Goal: Information Seeking & Learning: Learn about a topic

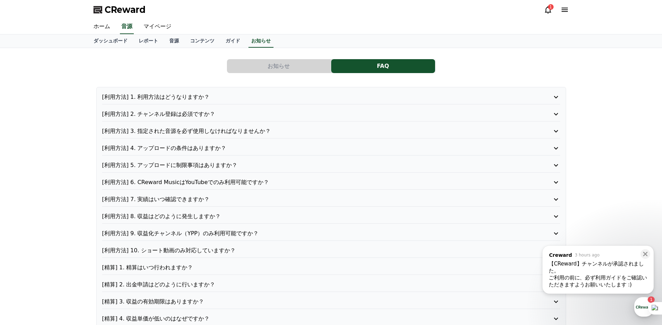
click at [157, 132] on p "[利用方法] 3. 指定された音源を必ず使用しなければなりませんか？" at bounding box center [313, 131] width 422 height 8
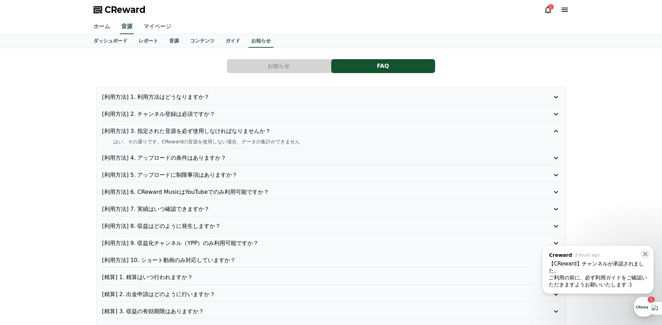
click at [167, 130] on p "[利用方法] 3. 指定された音源を必ず使用しなければなりませんか？" at bounding box center [313, 131] width 422 height 8
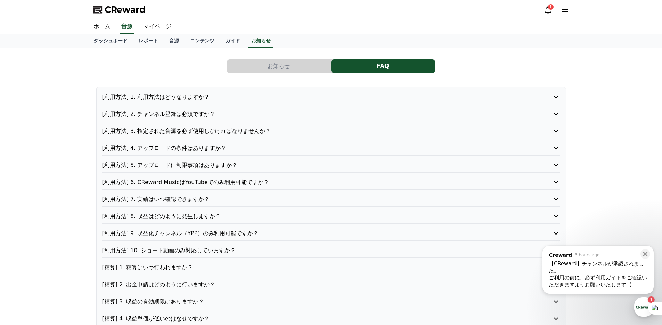
click at [171, 147] on p "[利用方法] 4. アップロードの条件はありますか？" at bounding box center [313, 148] width 422 height 8
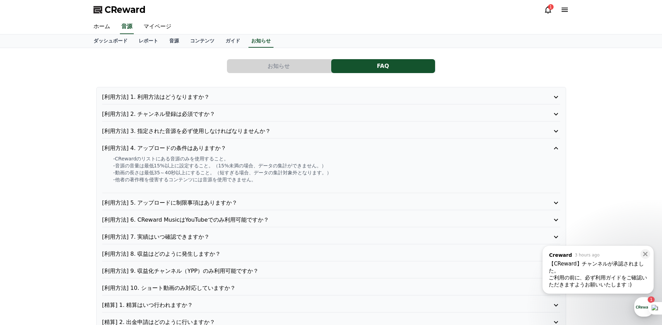
click at [178, 147] on p "[利用方法] 4. アップロードの条件はありますか？" at bounding box center [313, 148] width 422 height 8
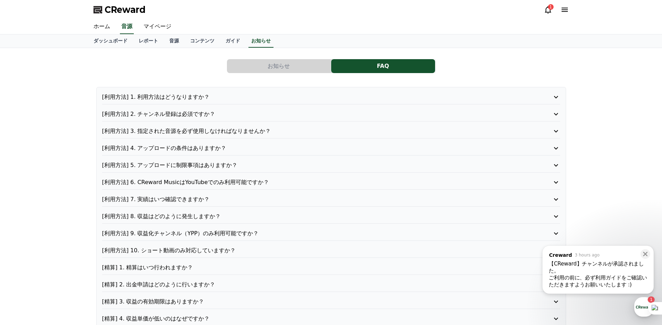
click at [184, 167] on p "[利用方法] 5. アップロードに制限事項はありますか？" at bounding box center [313, 165] width 422 height 8
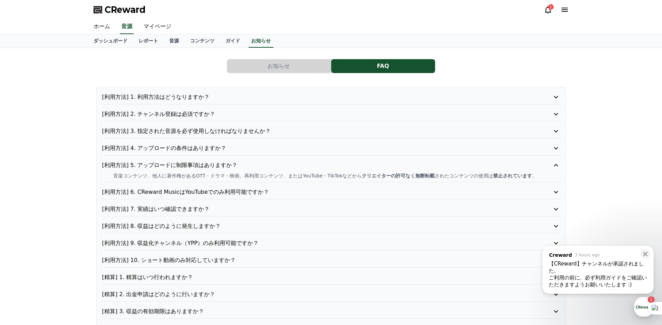
click at [187, 167] on p "[利用方法] 5. アップロードに制限事項はありますか？" at bounding box center [313, 165] width 422 height 8
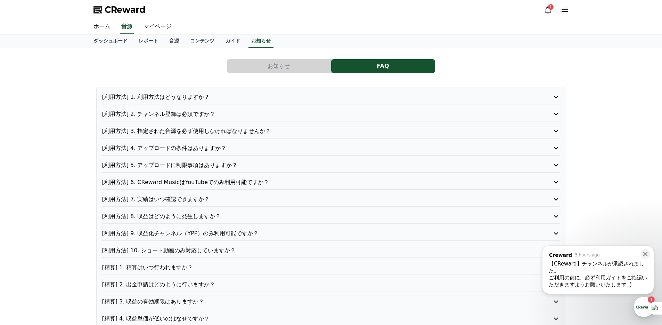
click at [189, 181] on p "[利用方法] 6. CReward MusicはYouTubeでのみ利用可能ですか？" at bounding box center [313, 182] width 422 height 8
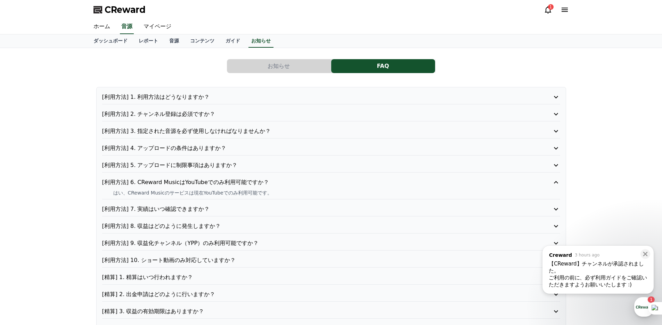
click at [193, 182] on p "[利用方法] 6. CReward MusicはYouTubeでのみ利用可能ですか？" at bounding box center [313, 182] width 422 height 8
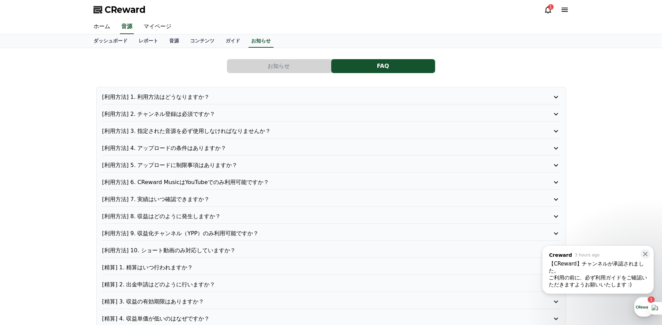
scroll to position [11, 0]
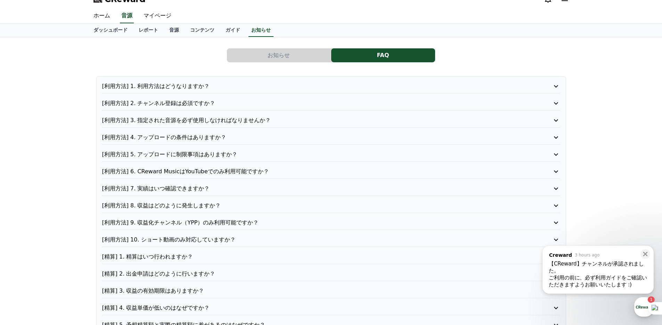
click at [195, 194] on div "[利用方法] 7. 実績はいつ確認できますか？" at bounding box center [331, 189] width 458 height 11
click at [195, 192] on p "[利用方法] 7. 実績はいつ確認できますか？" at bounding box center [313, 188] width 422 height 8
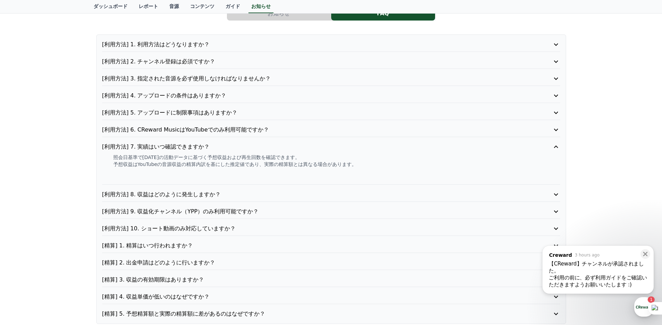
scroll to position [103, 0]
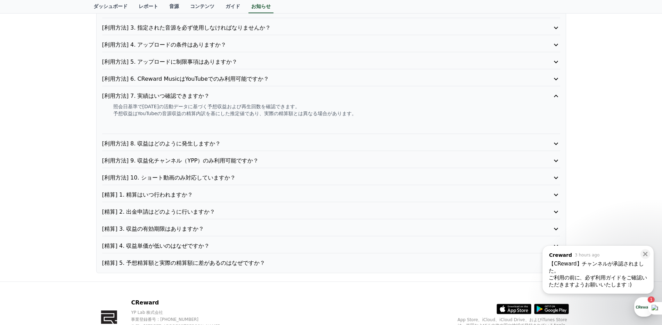
click at [165, 147] on p "[利用方法] 8. 収益はどのように発生しますか？" at bounding box center [313, 143] width 422 height 8
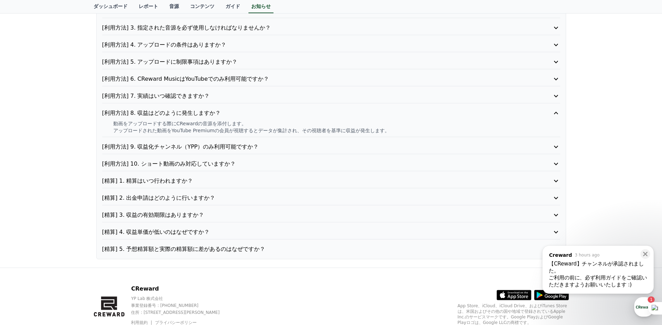
click at [211, 144] on p "[利用方法] 9. 収益化チャンネル（YPP）のみ利用可能ですか？" at bounding box center [313, 147] width 422 height 8
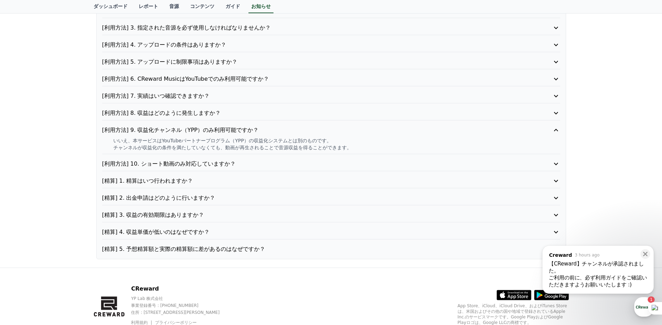
click at [229, 161] on p "[利用方法] 10. ショート動画のみ対応していますか？" at bounding box center [313, 164] width 422 height 8
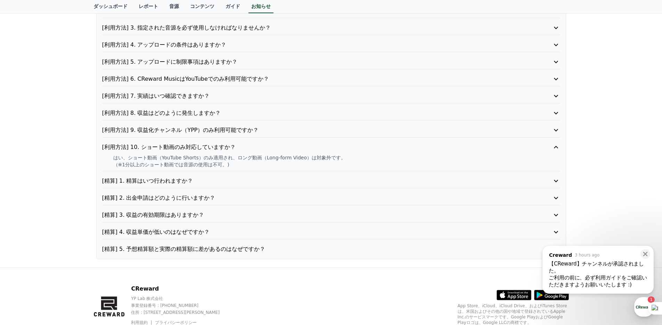
click at [231, 176] on div "[利用方法] 1. 利用方法はどうなりますか？ [利用方法] 2. チャンネル登録は必須ですか？ [利用方法] 3. 指定された音源を必ず使用しなければなりま…" at bounding box center [331, 121] width 470 height 275
click at [227, 182] on p "[精算] 1. 精算はいつ行われますか？" at bounding box center [313, 181] width 422 height 8
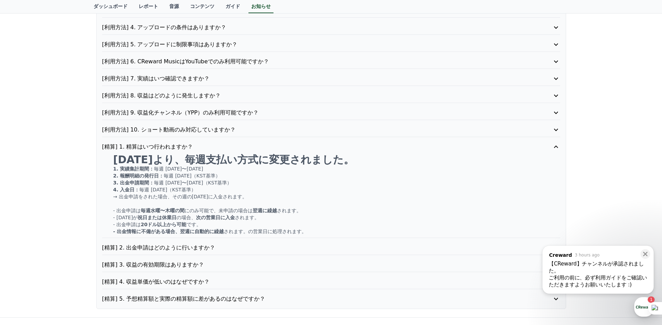
scroll to position [145, 0]
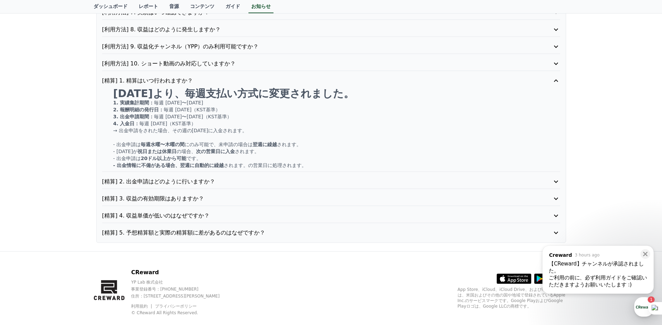
click at [237, 183] on p "[精算] 2. 出金申請はどのように行いますか？" at bounding box center [313, 181] width 422 height 8
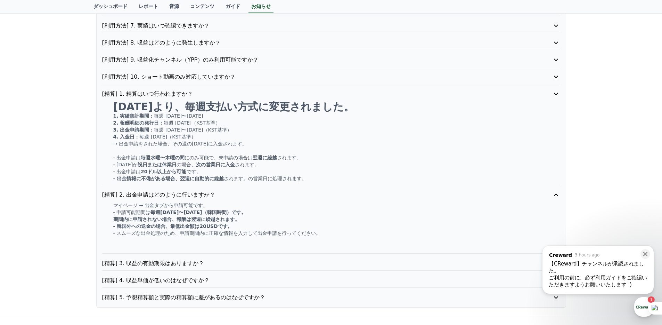
scroll to position [167, 0]
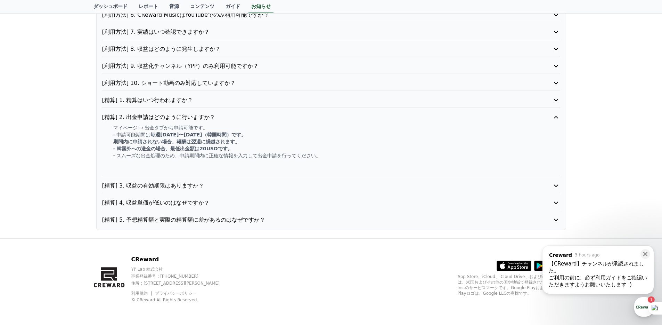
click at [232, 185] on p "[精算] 3. 収益の有効期限はありますか？" at bounding box center [313, 185] width 422 height 8
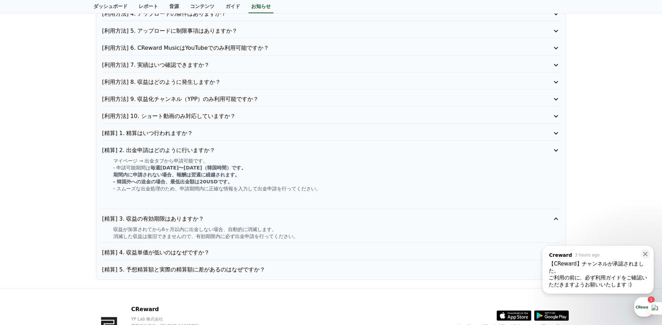
scroll to position [132, 0]
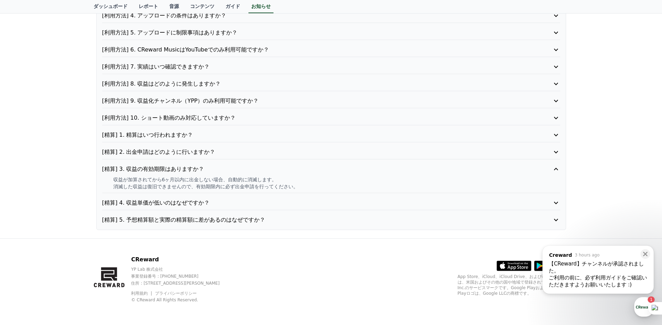
click at [229, 202] on p "[精算] 4. 収益単価が低いのはなぜですか？" at bounding box center [313, 203] width 422 height 8
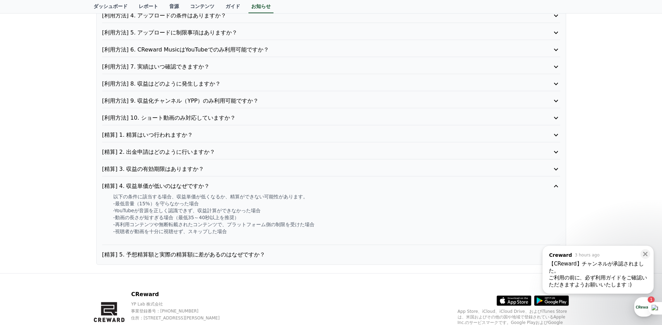
click at [239, 250] on p "[精算] 5. 予想精算額と実際の精算額に差があるのはなぜですか？" at bounding box center [313, 254] width 422 height 8
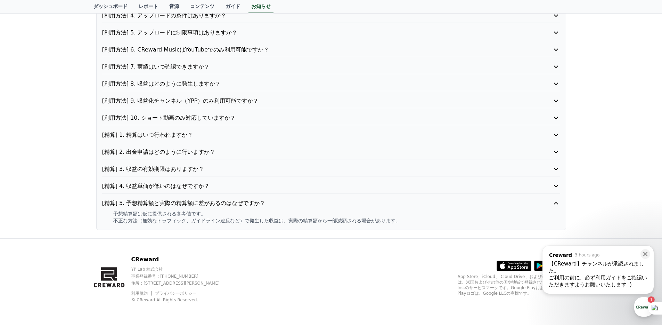
click at [55, 133] on div "お知らせ FAQ [利用方法] 1. 利用方法はどうなりますか？ [利用方法] 2. チャンネル登録は必須ですか？ [利用方法] 3. 指定された音源を必ず使…" at bounding box center [331, 77] width 662 height 323
click at [53, 131] on div "お知らせ FAQ [利用方法] 1. 利用方法はどうなりますか？ [利用方法] 2. チャンネル登録は必須ですか？ [利用方法] 3. 指定された音源を必ず使…" at bounding box center [331, 77] width 662 height 323
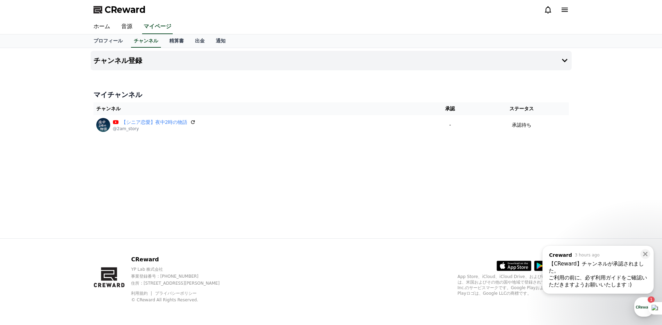
click at [229, 171] on div "チャンネル登録 マイチャンネル チャンネル 承認 ステータス 【シニア恋愛】夜中2時の物語 @2am_story - 承認待ち" at bounding box center [331, 143] width 487 height 190
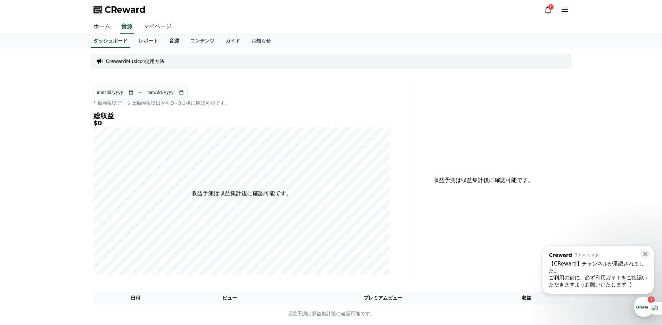
click at [167, 39] on link "音源" at bounding box center [174, 40] width 21 height 13
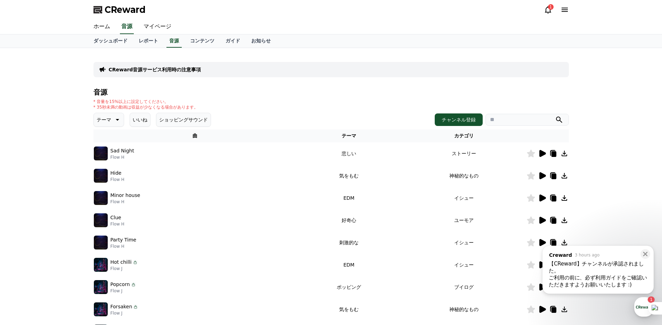
click at [141, 120] on button "いいね" at bounding box center [140, 120] width 21 height 14
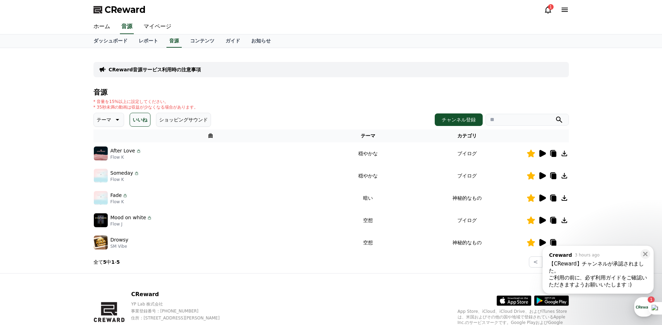
click at [551, 152] on icon at bounding box center [553, 153] width 8 height 8
click at [540, 154] on icon at bounding box center [543, 153] width 7 height 7
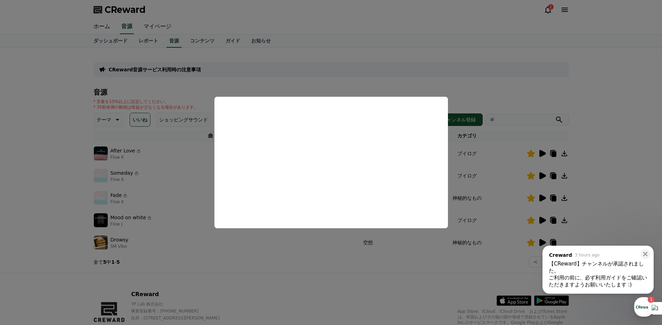
click at [76, 211] on button "close modal" at bounding box center [331, 162] width 662 height 325
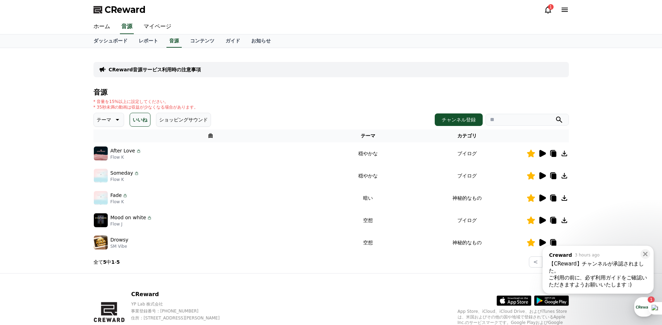
click at [544, 178] on icon at bounding box center [542, 175] width 8 height 8
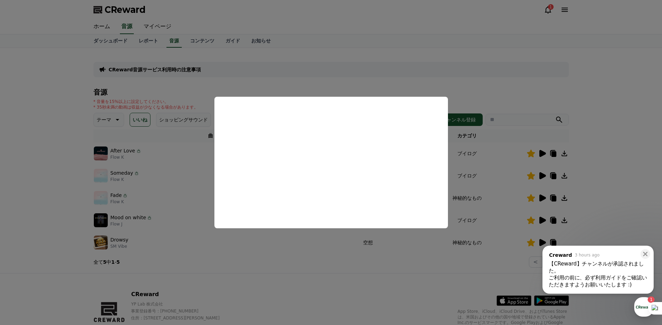
click at [314, 275] on button "close modal" at bounding box center [331, 162] width 662 height 325
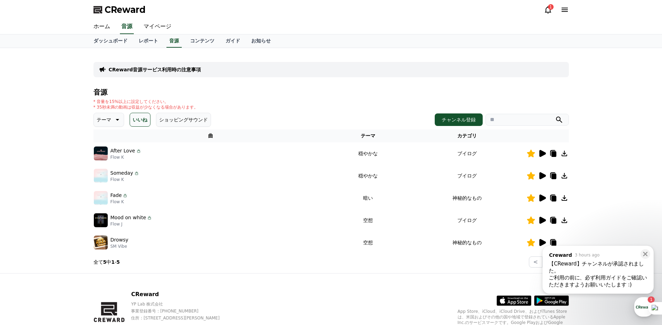
click at [543, 199] on icon at bounding box center [543, 197] width 7 height 7
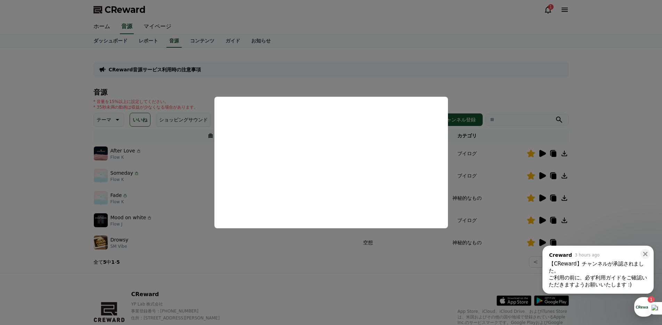
click at [286, 268] on button "close modal" at bounding box center [331, 162] width 662 height 325
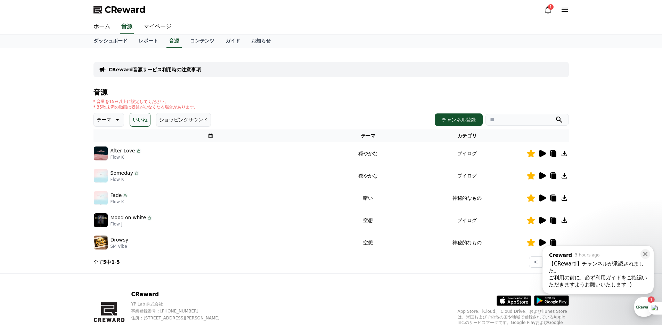
click at [545, 219] on icon at bounding box center [543, 220] width 7 height 7
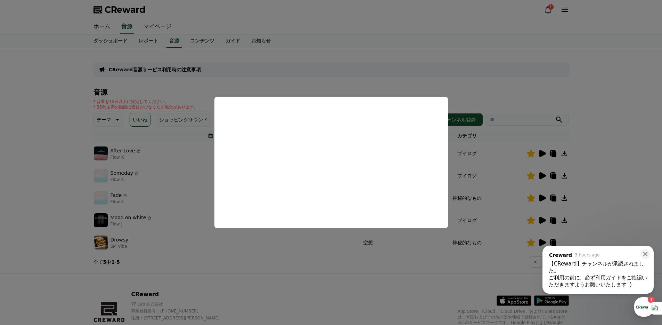
click at [284, 269] on button "close modal" at bounding box center [331, 162] width 662 height 325
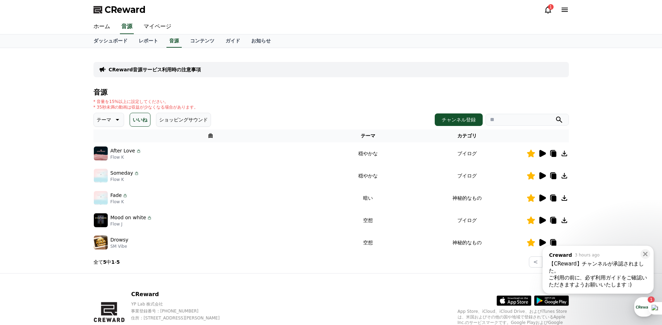
click at [542, 241] on icon at bounding box center [543, 242] width 7 height 7
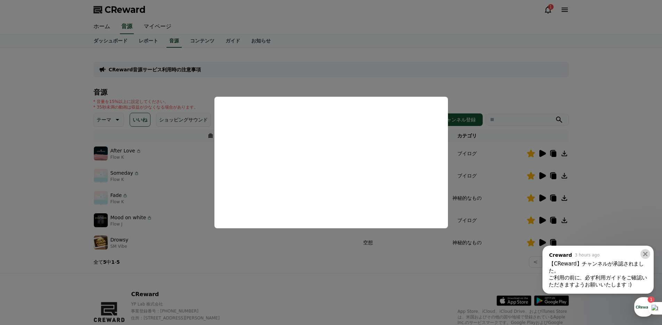
click at [644, 253] on icon at bounding box center [645, 253] width 7 height 7
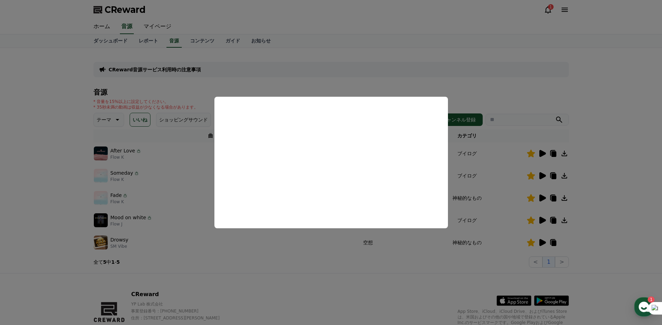
click at [311, 273] on button "close modal" at bounding box center [331, 162] width 662 height 325
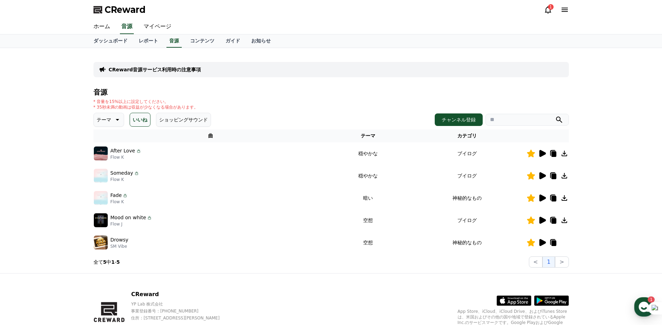
click at [544, 152] on icon at bounding box center [543, 153] width 7 height 7
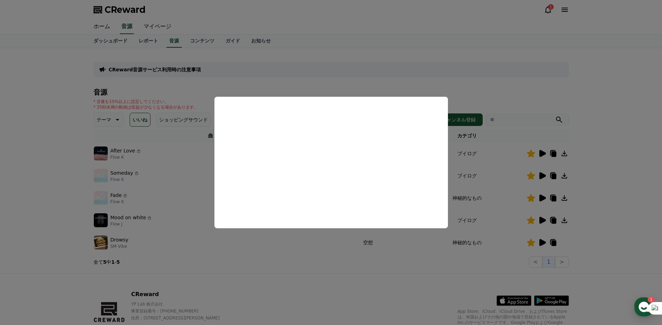
click at [35, 163] on button "close modal" at bounding box center [331, 162] width 662 height 325
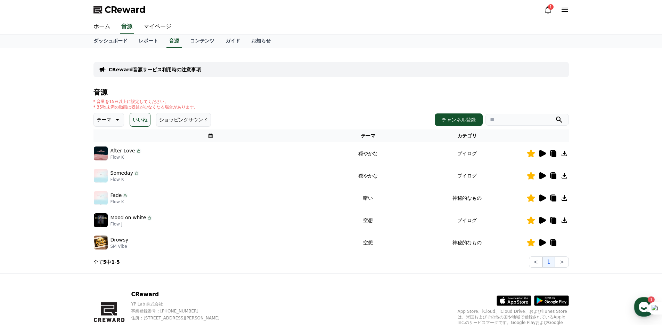
click at [40, 135] on div "CReward音源サービス利用時の注意事項 音源 * 音量を15%以上に設定してください。 * 35秒未満の動画は収益が少なくなる場合があります。 テーマ い…" at bounding box center [331, 160] width 662 height 225
click at [543, 8] on div "CReward 1" at bounding box center [331, 9] width 487 height 19
click at [546, 10] on icon at bounding box center [548, 9] width 6 height 7
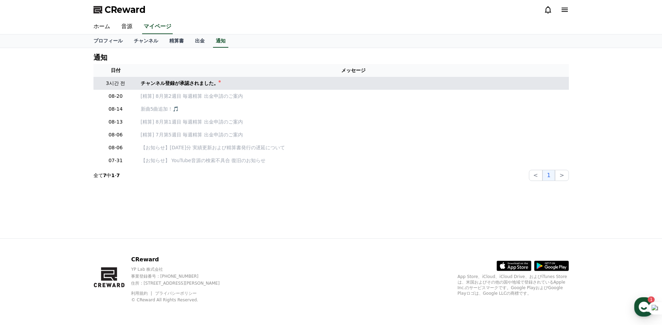
click at [204, 82] on div "チャンネル登録が承認されました。" at bounding box center [180, 83] width 78 height 7
click at [171, 82] on div "チャンネル登録が承認されました。" at bounding box center [180, 83] width 78 height 7
click at [176, 82] on div "チャンネル登録が承認されました。" at bounding box center [180, 83] width 78 height 7
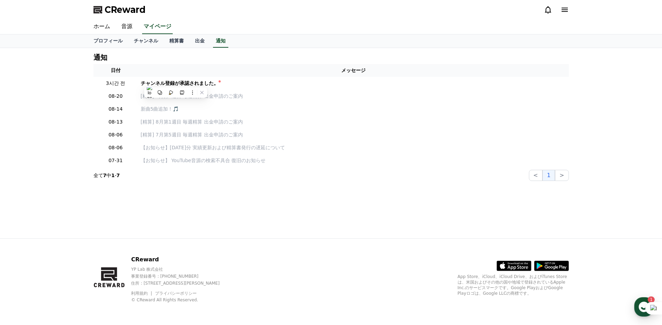
click at [73, 83] on div "通知 日付 メッセージ 3시간 전 チャンネル登録が承認されました。 08-20 [精算] 8月第2週目 毎週精算 出金申請のご案内 08-14 新曲5曲追加…" at bounding box center [331, 143] width 662 height 190
click at [46, 87] on div "通知 日付 メッセージ 3시간 전 チャンネル登録が承認されました。 08-20 [精算] 8月第2週目 毎週精算 出金申請のご案内 08-14 新曲5曲追加…" at bounding box center [331, 143] width 662 height 190
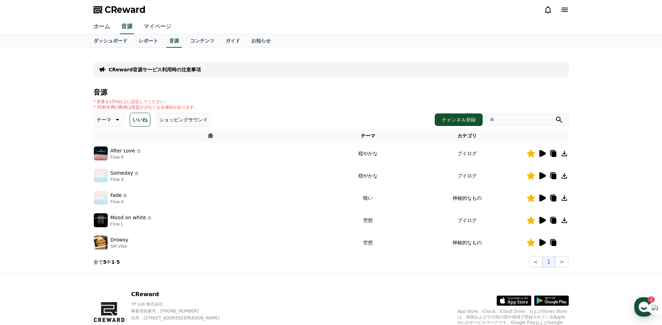
click at [552, 175] on icon at bounding box center [553, 176] width 5 height 6
click at [191, 122] on button "ショッピングサウンド" at bounding box center [183, 120] width 55 height 14
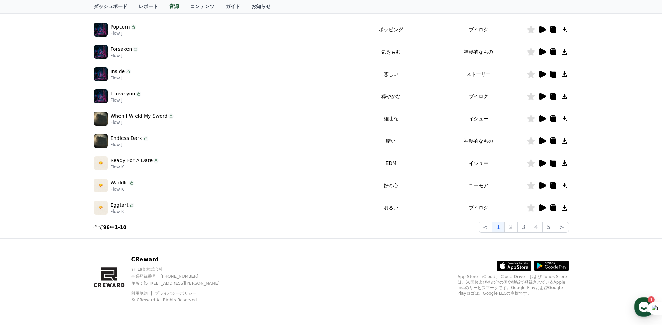
scroll to position [101, 0]
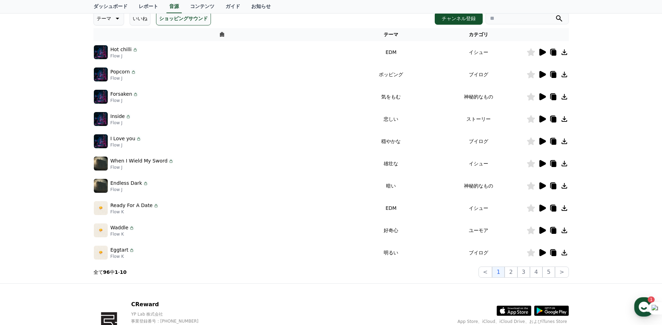
click at [541, 140] on icon at bounding box center [543, 141] width 7 height 7
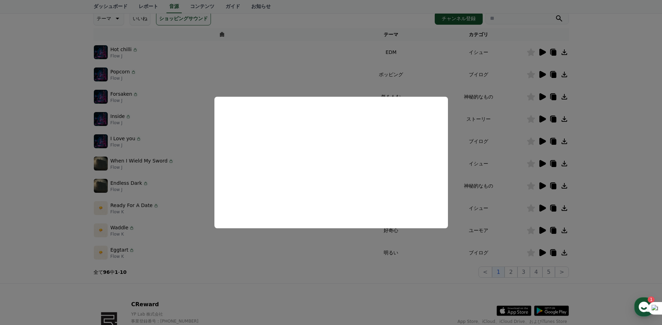
click at [315, 276] on button "close modal" at bounding box center [331, 162] width 662 height 325
